Goal: Information Seeking & Learning: Learn about a topic

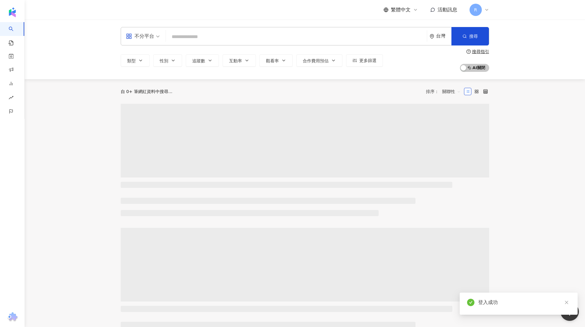
click at [233, 36] on input "search" at bounding box center [296, 37] width 256 height 12
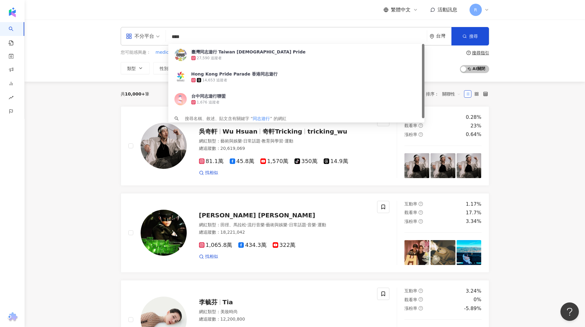
type input "****"
click at [472, 51] on div "搜尋指引" at bounding box center [478, 52] width 23 height 5
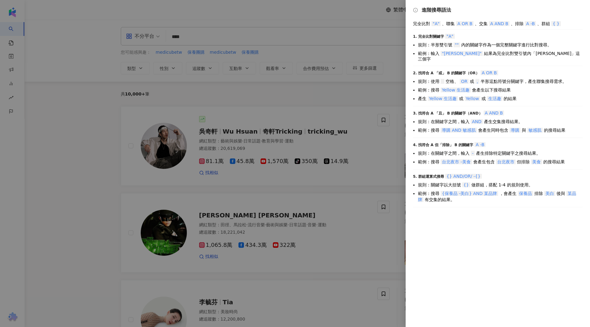
click at [375, 51] on div at bounding box center [295, 163] width 590 height 327
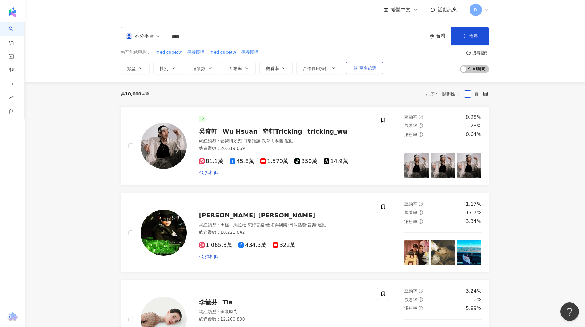
click at [368, 73] on button "更多篩選" at bounding box center [364, 68] width 37 height 12
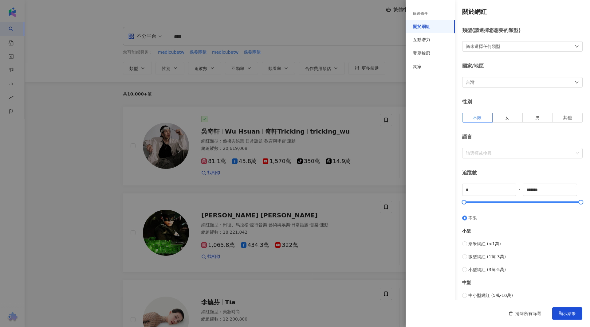
click at [389, 50] on div at bounding box center [295, 163] width 590 height 327
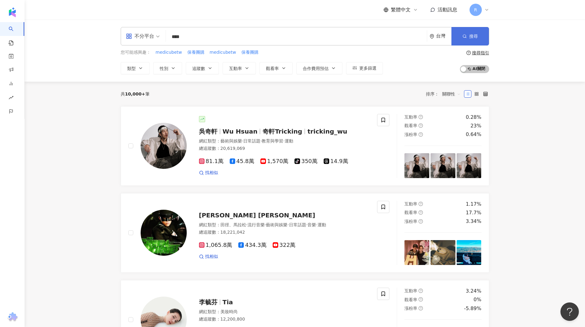
click at [468, 29] on button "搜尋" at bounding box center [470, 36] width 37 height 18
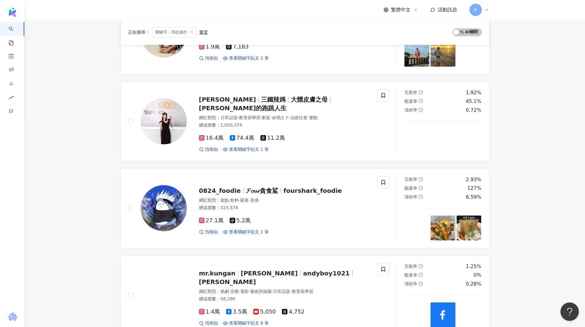
scroll to position [522, 0]
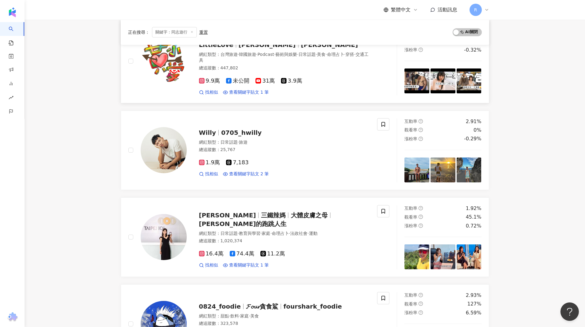
click at [165, 63] on img at bounding box center [164, 61] width 46 height 46
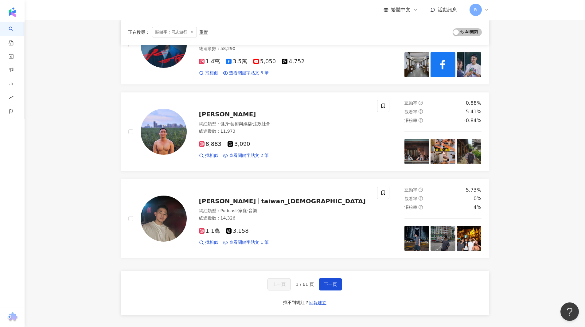
scroll to position [940, 0]
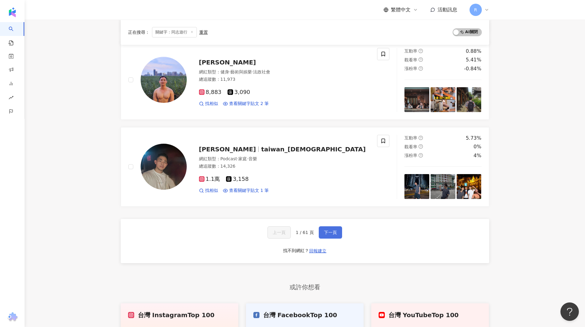
click at [332, 233] on span "下一頁" at bounding box center [330, 232] width 13 height 5
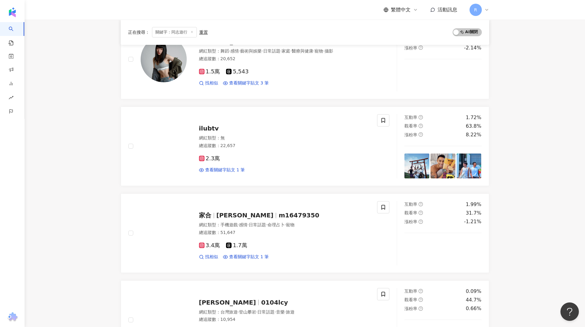
scroll to position [950, 0]
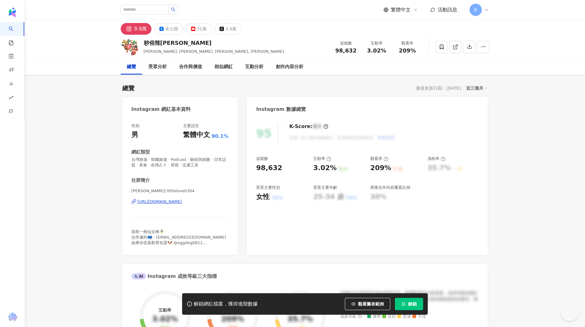
click at [136, 27] on div "9.9萬" at bounding box center [140, 29] width 13 height 9
